Goal: Transaction & Acquisition: Purchase product/service

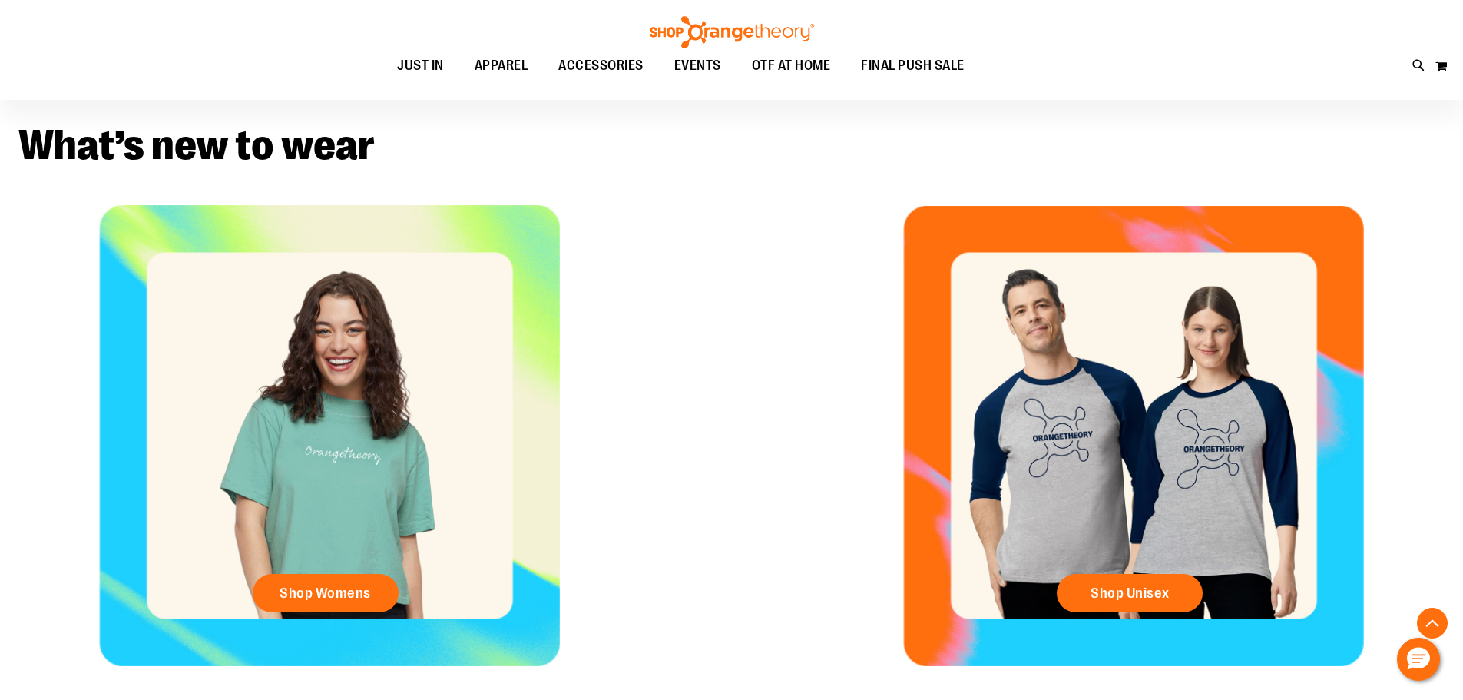
scroll to position [690, 0]
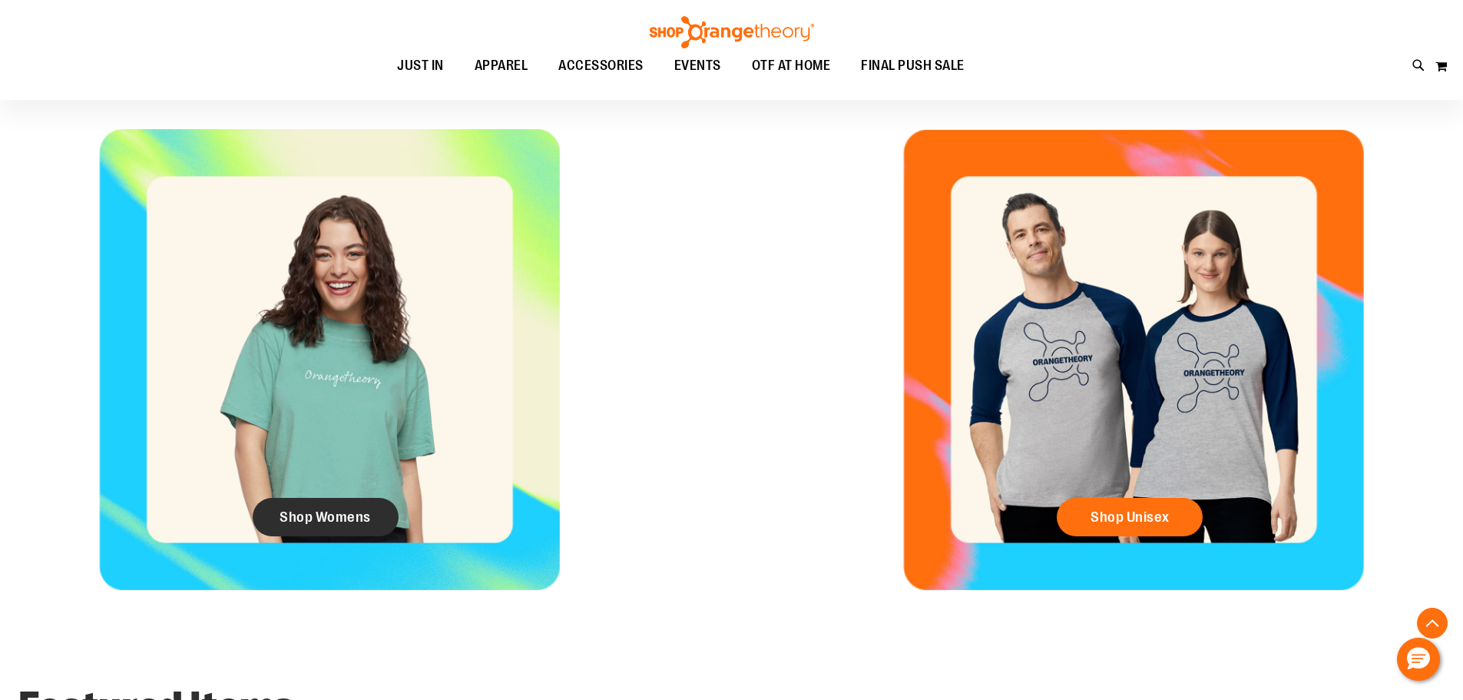
click at [368, 510] on span "Shop Womens" at bounding box center [325, 516] width 91 height 17
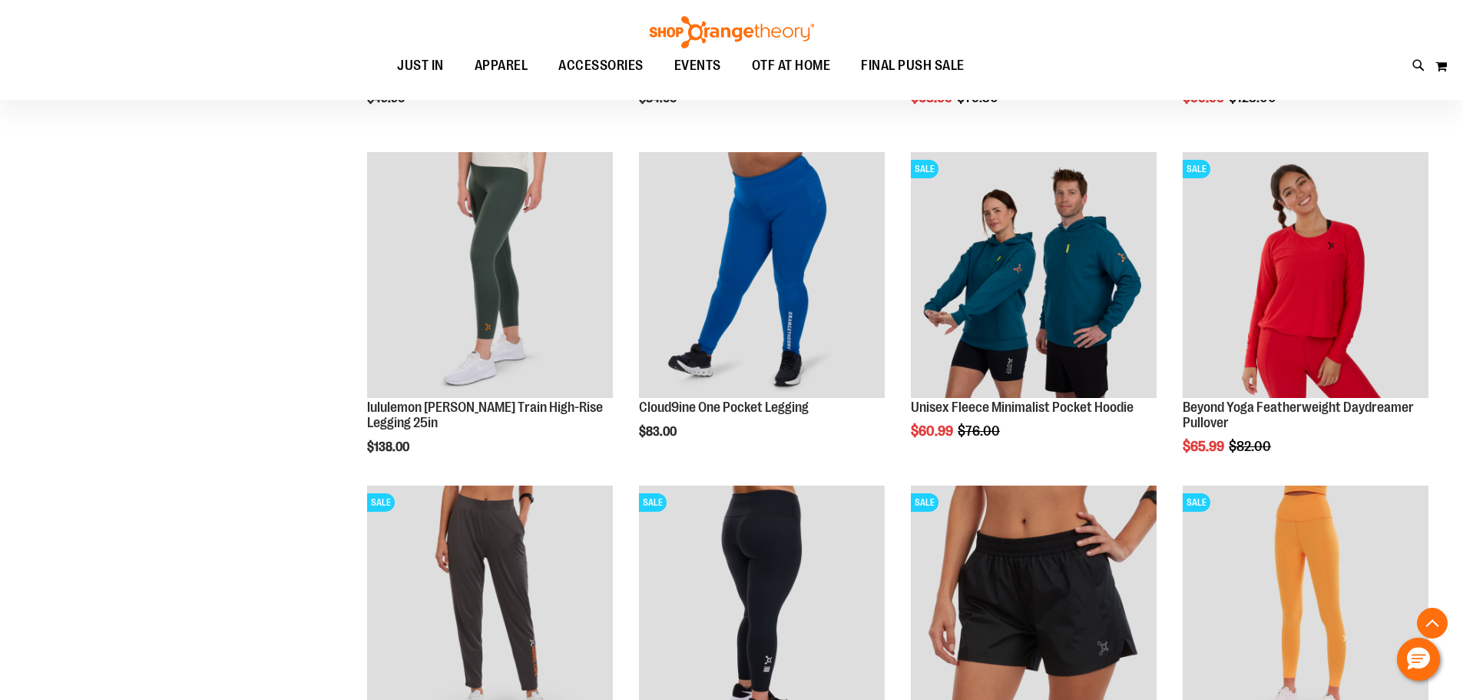
scroll to position [614, 0]
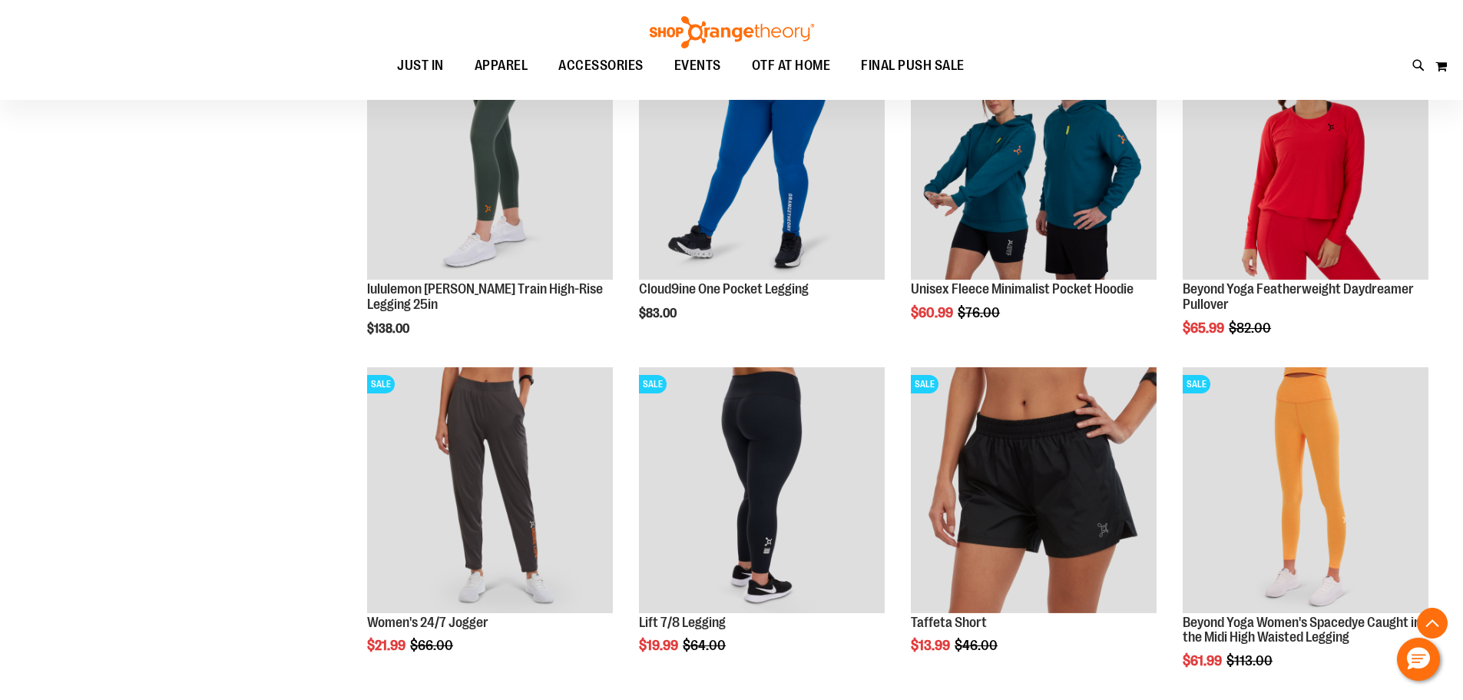
scroll to position [614, 0]
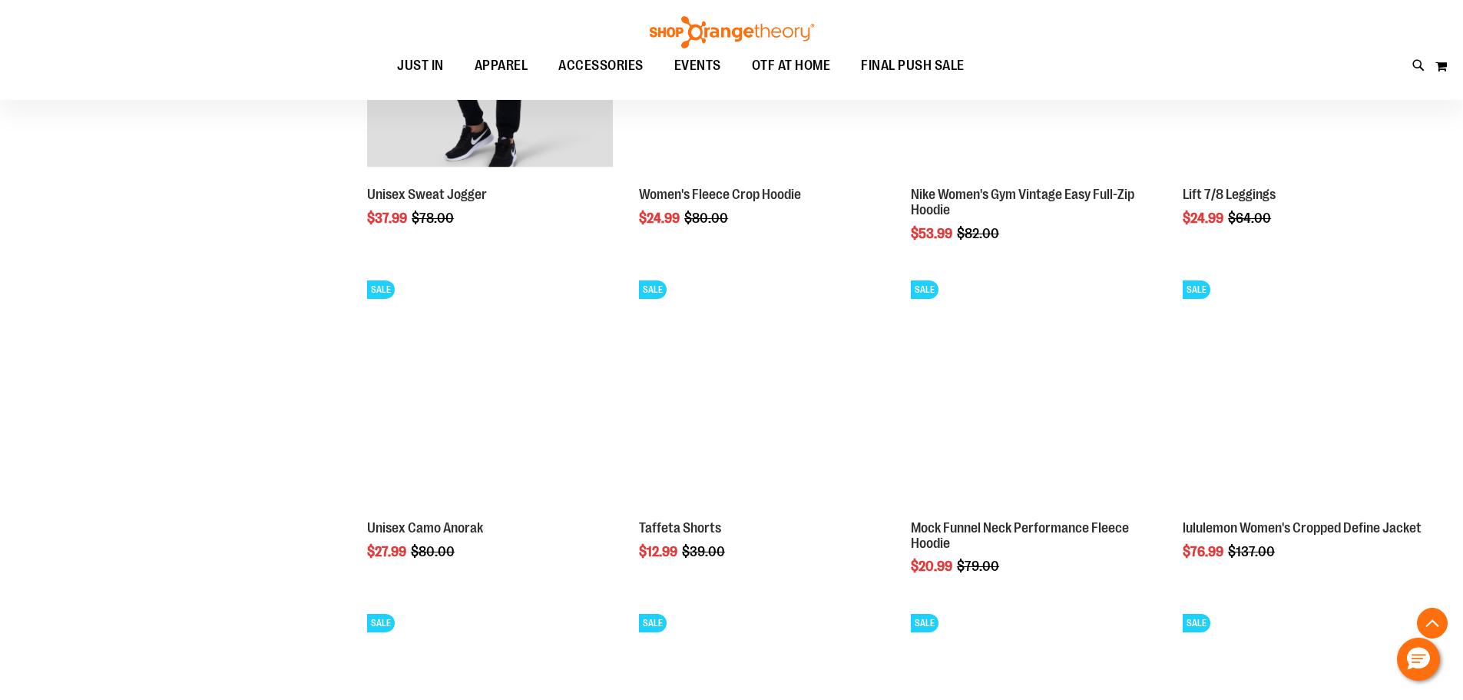
scroll to position [1382, 0]
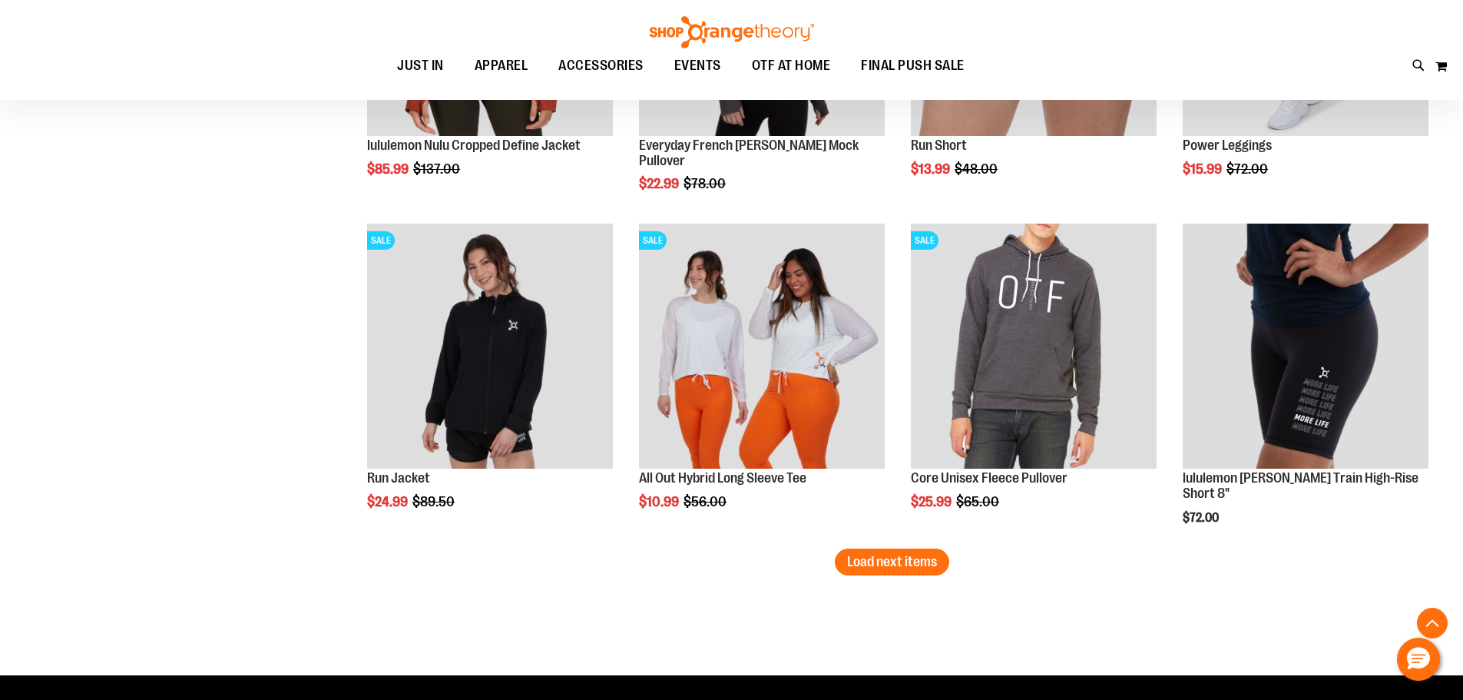
scroll to position [2764, 0]
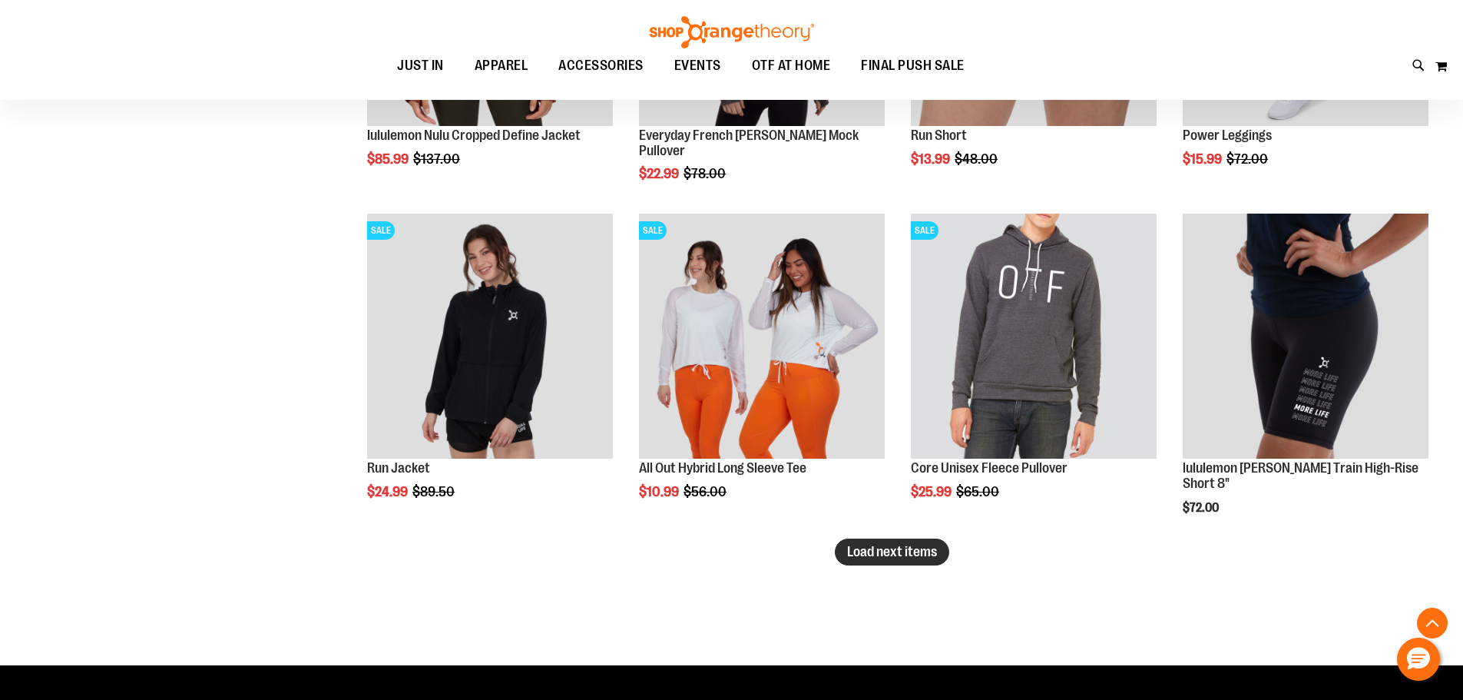
click at [876, 553] on span "Load next items" at bounding box center [892, 551] width 90 height 15
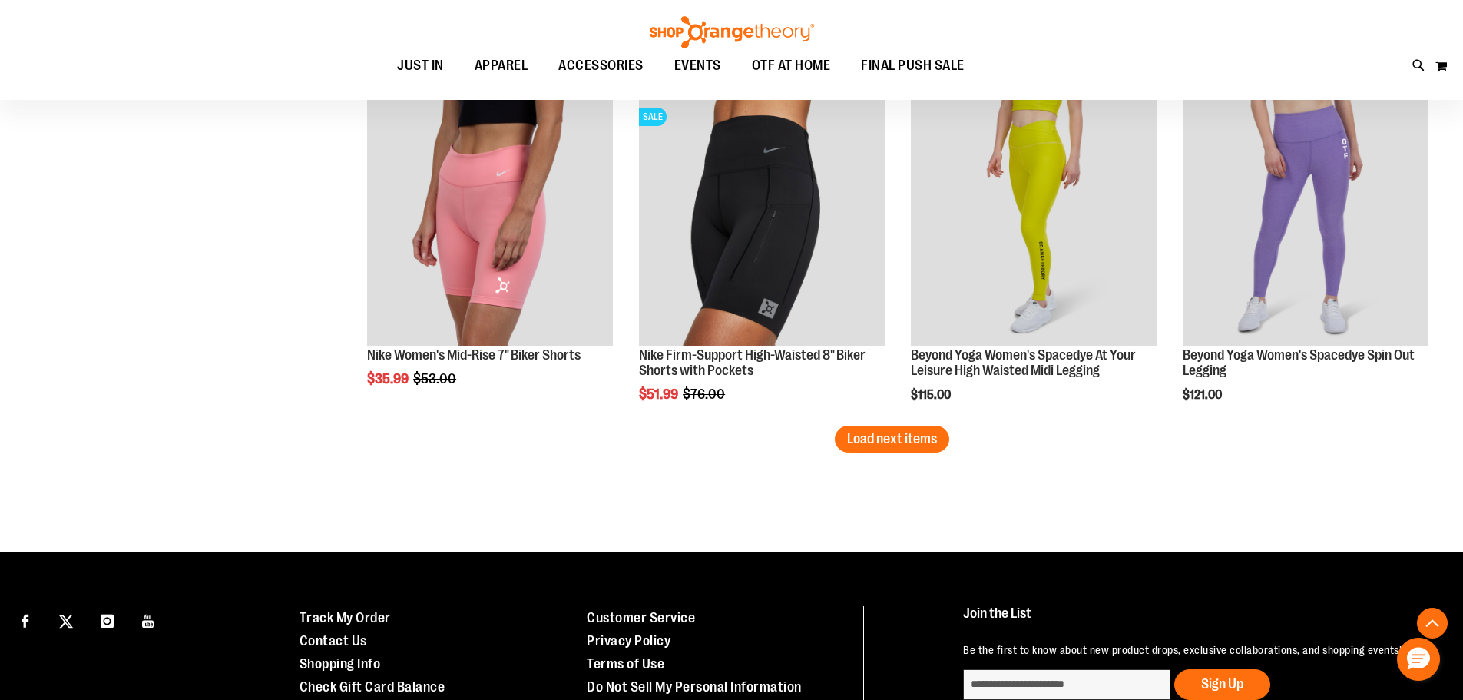
scroll to position [3916, 0]
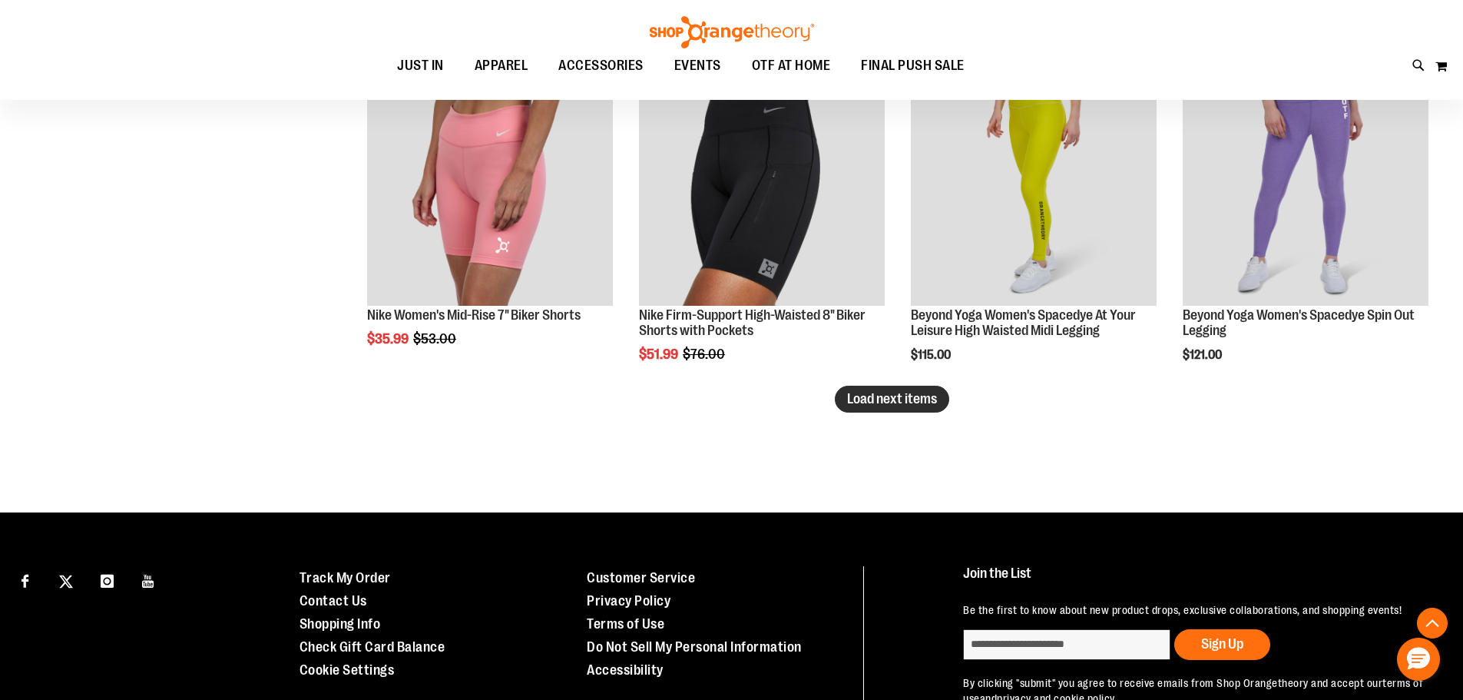
click at [928, 409] on button "Load next items" at bounding box center [892, 399] width 114 height 27
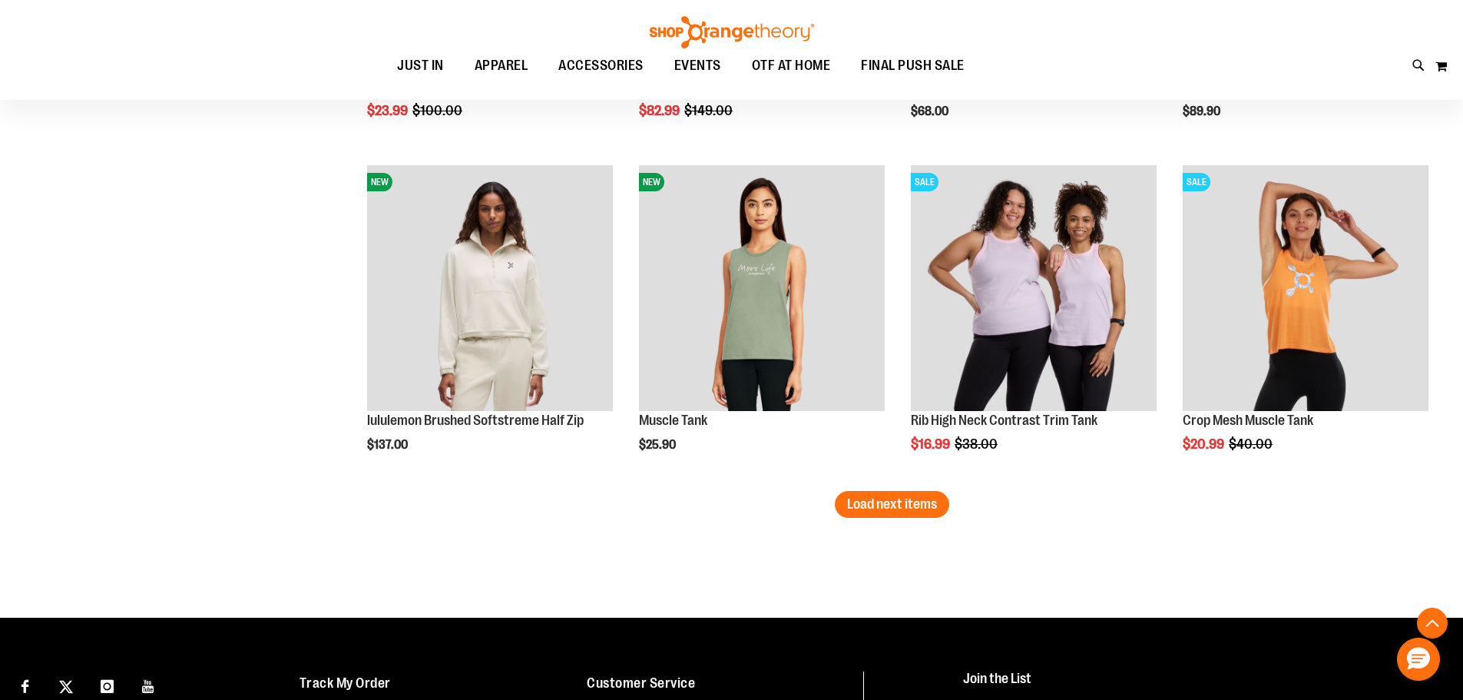
scroll to position [4837, 0]
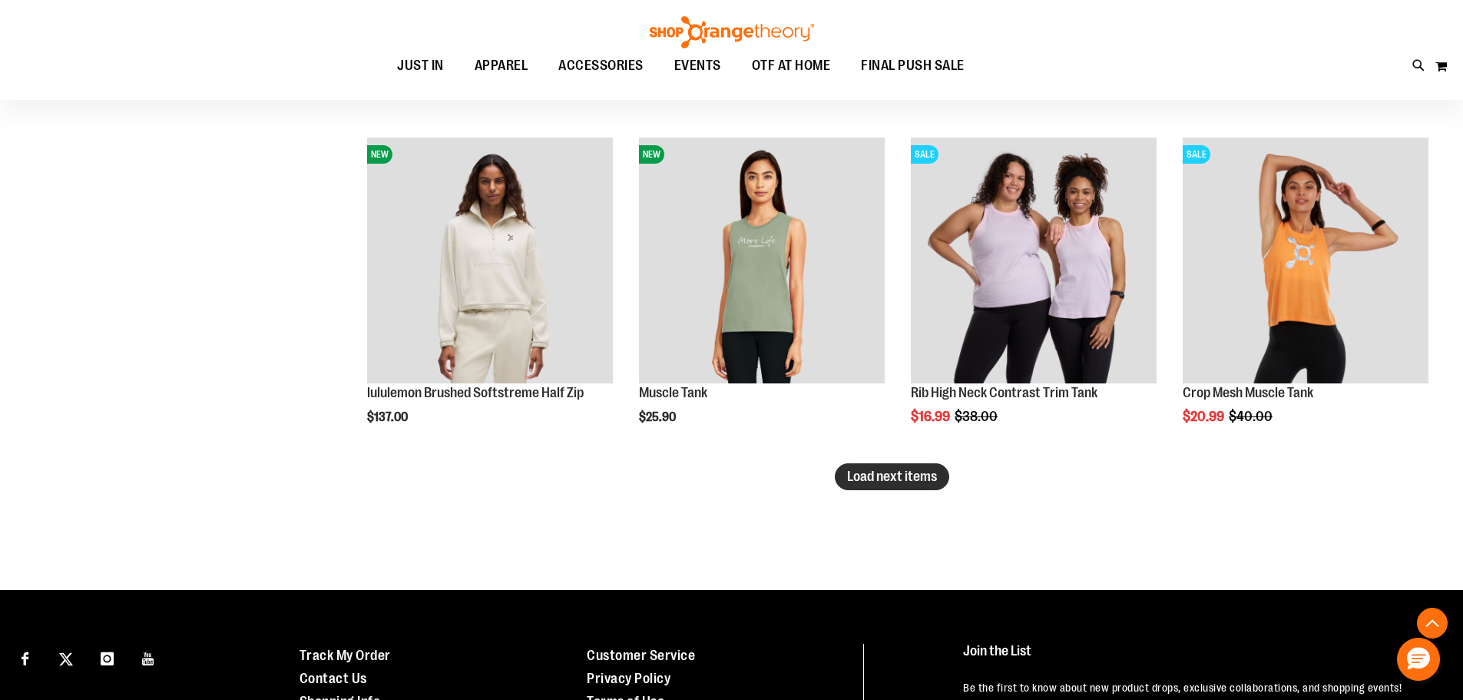
click at [912, 477] on span "Load next items" at bounding box center [892, 475] width 90 height 15
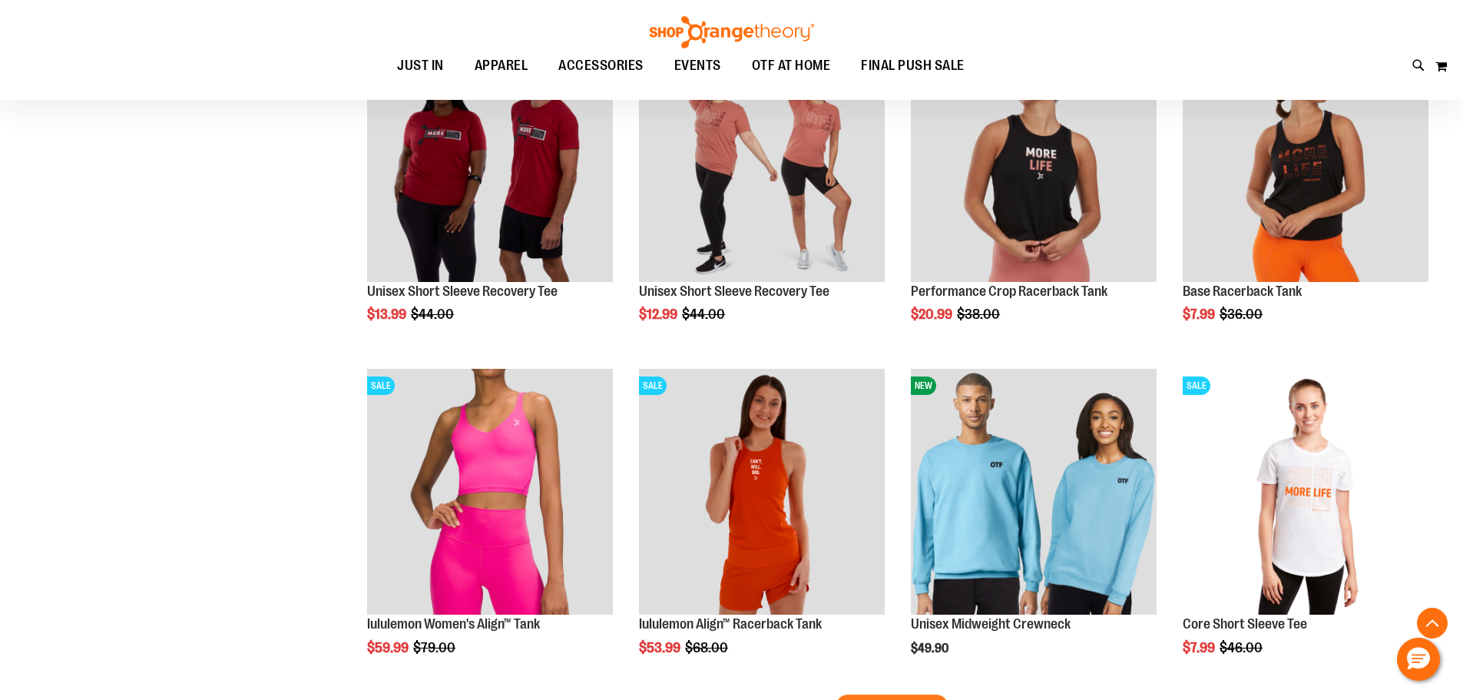
scroll to position [5682, 0]
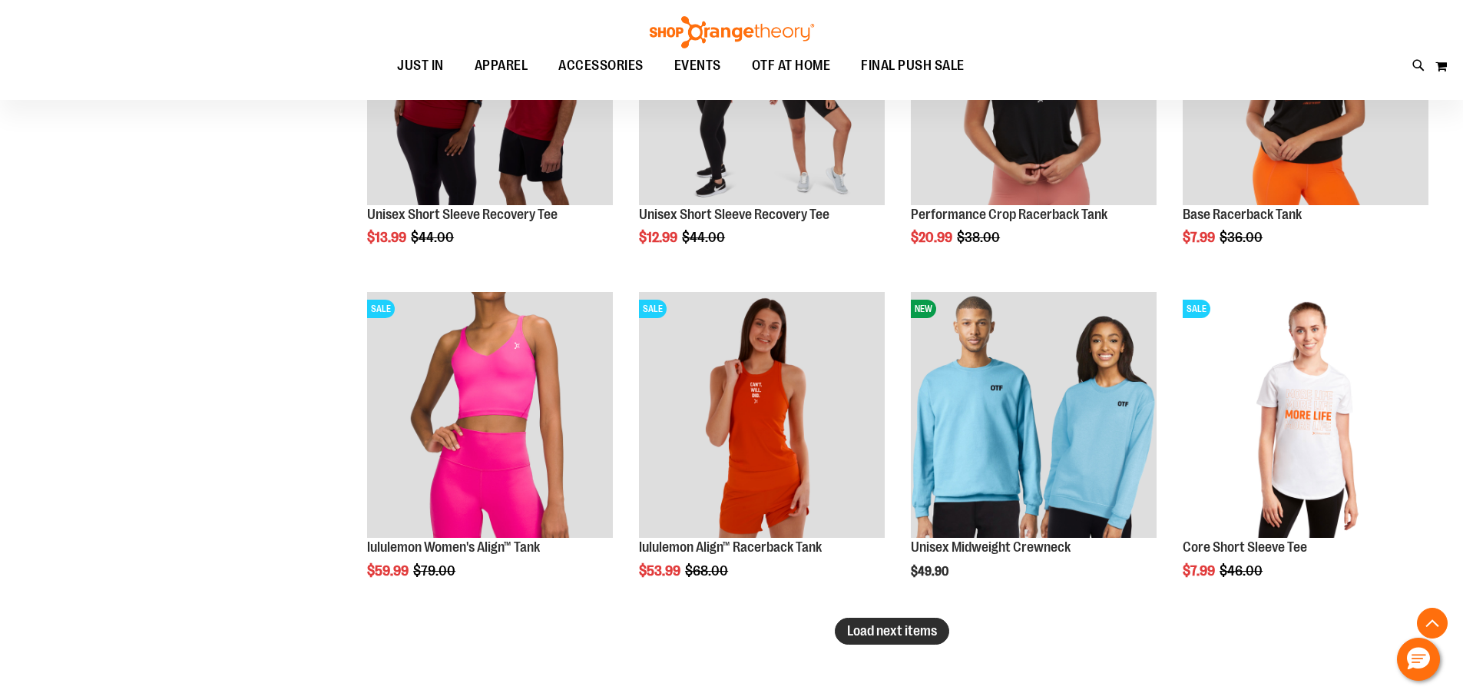
click at [909, 631] on span "Load next items" at bounding box center [892, 630] width 90 height 15
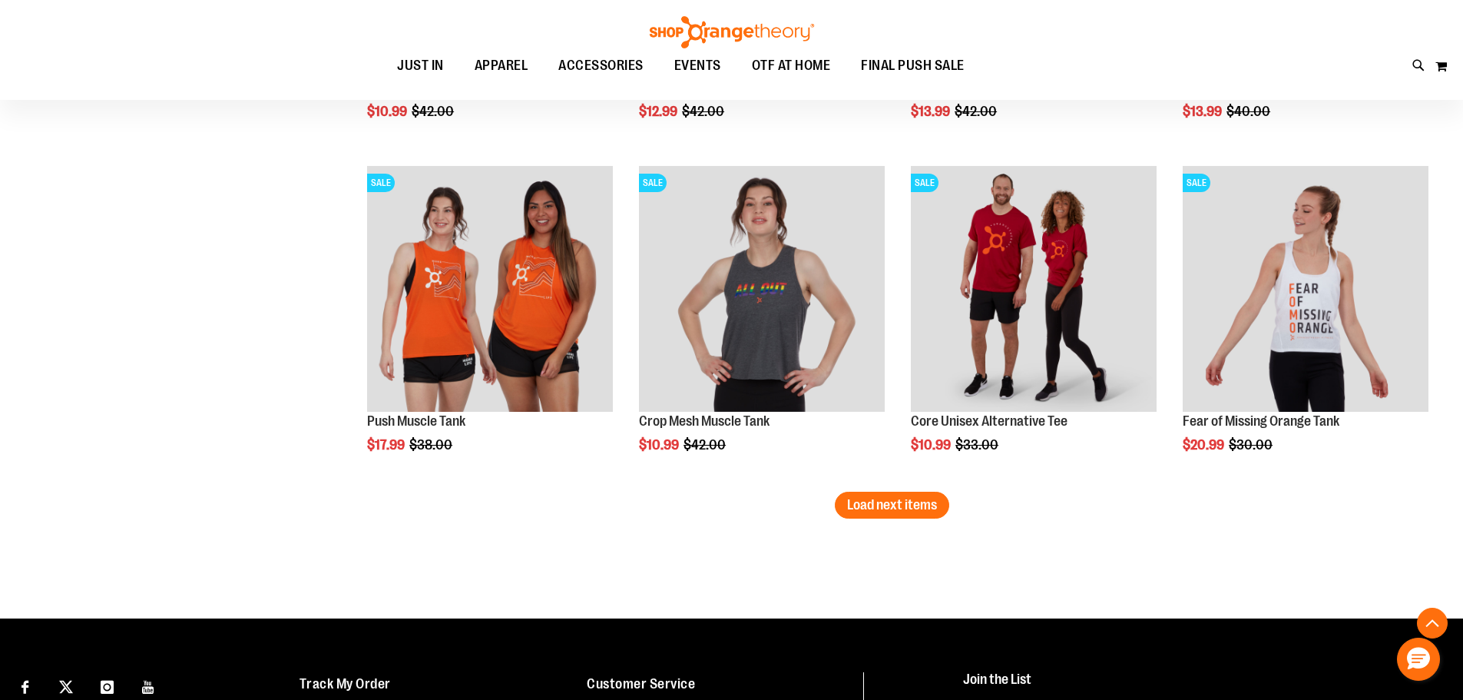
scroll to position [6834, 0]
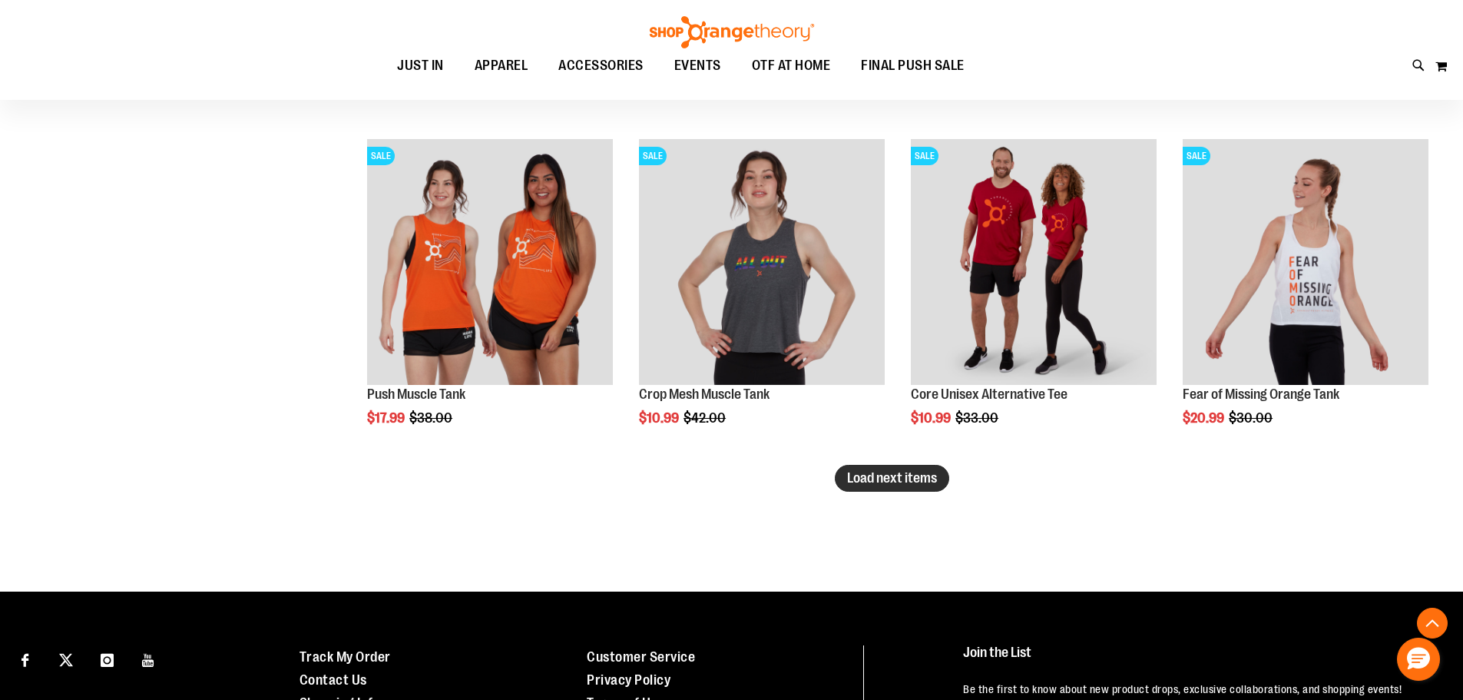
click at [842, 486] on button "Load next items" at bounding box center [892, 478] width 114 height 27
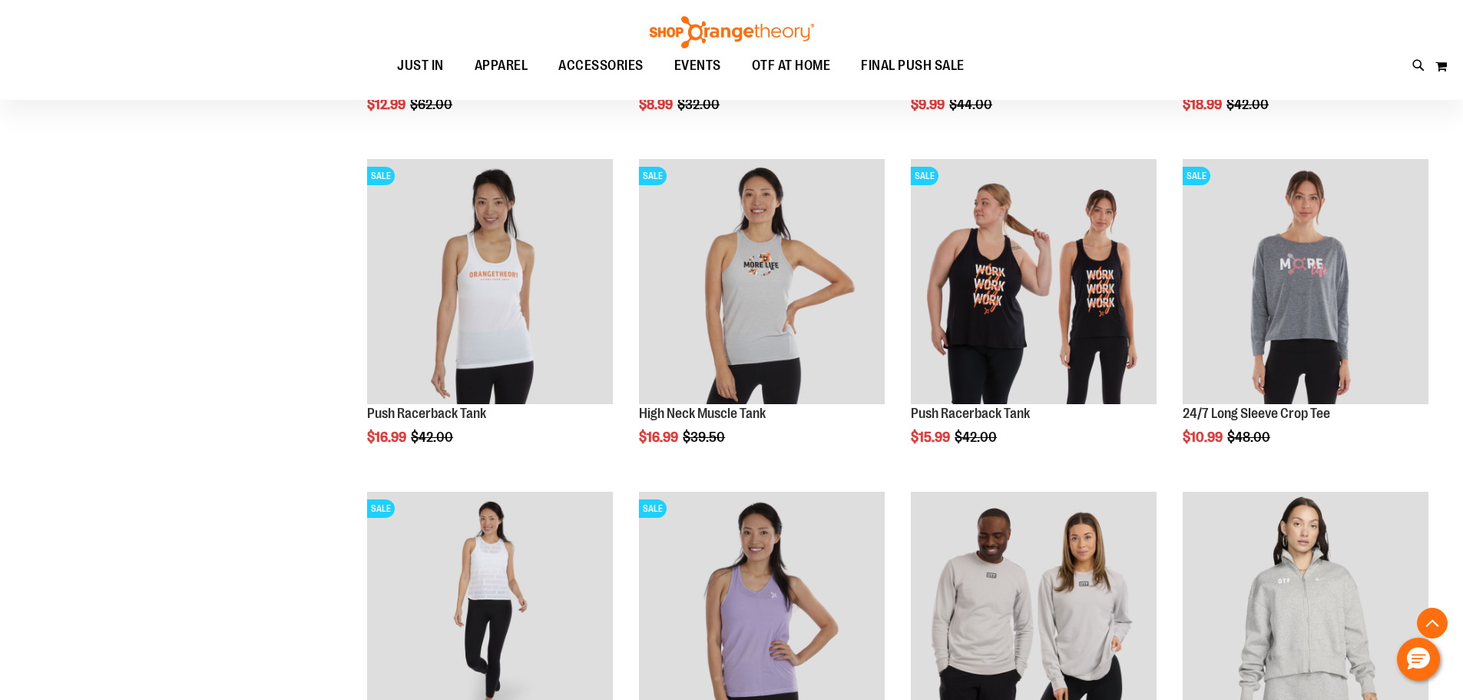
scroll to position [7525, 0]
